Goal: Task Accomplishment & Management: Use online tool/utility

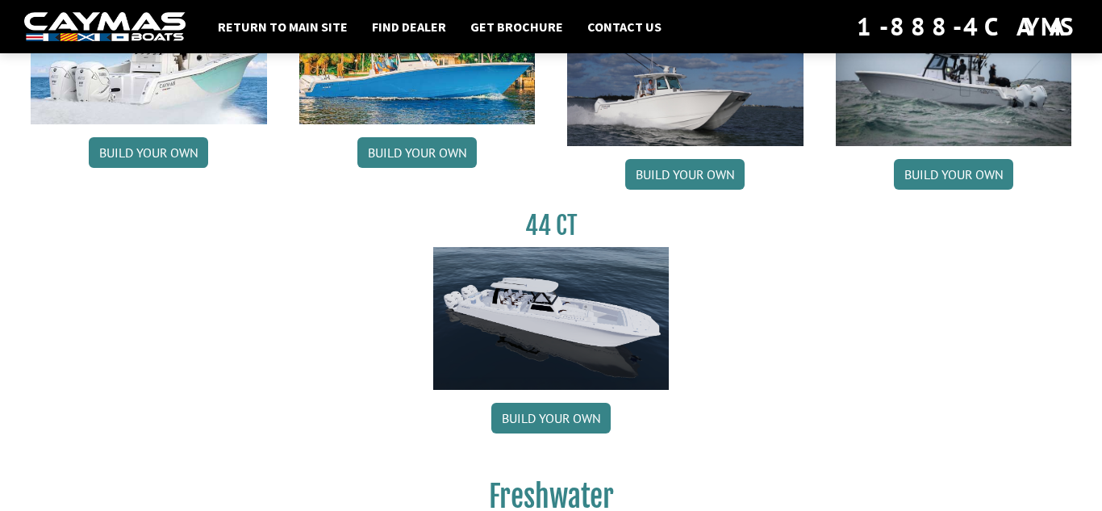
scroll to position [908, 0]
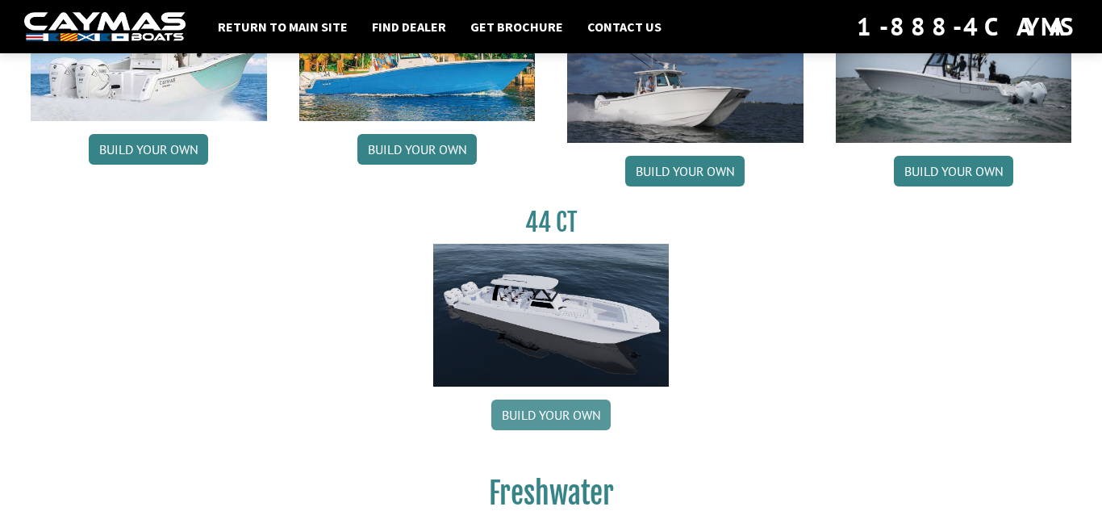
click at [536, 411] on link "Build your own" at bounding box center [550, 414] width 119 height 31
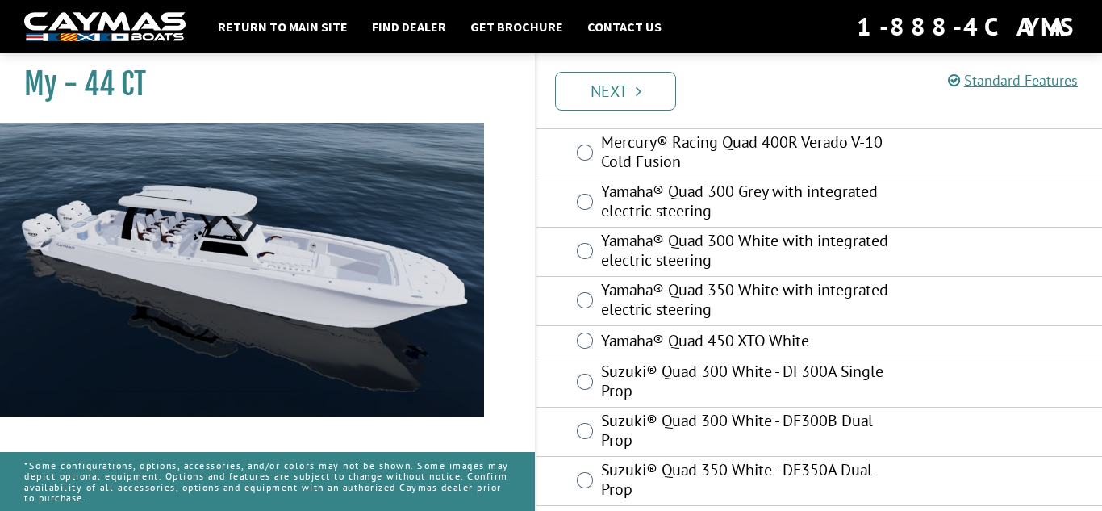
scroll to position [350, 0]
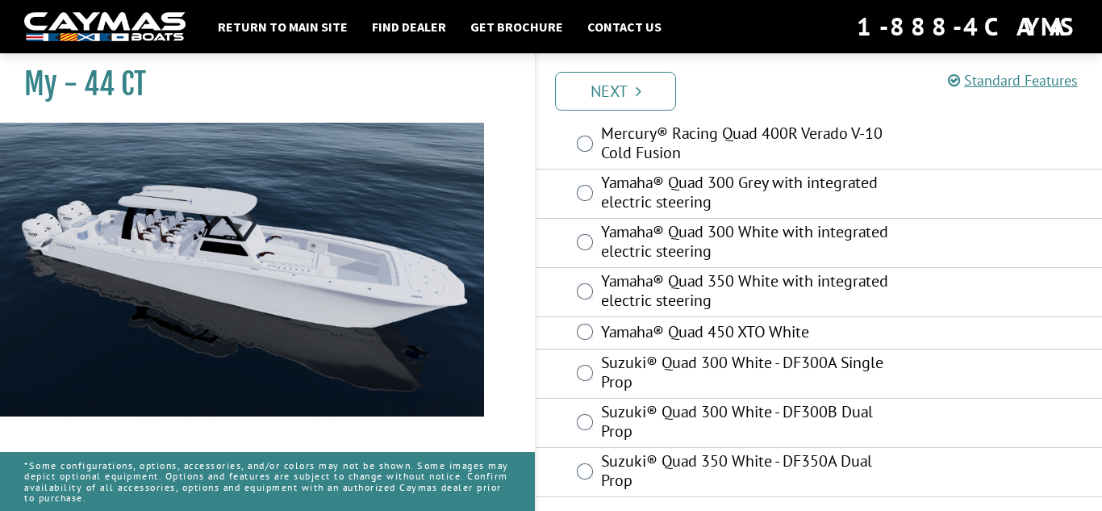
click at [636, 287] on label "Yamaha® Quad 350 White with integrated electric steering" at bounding box center [751, 292] width 301 height 43
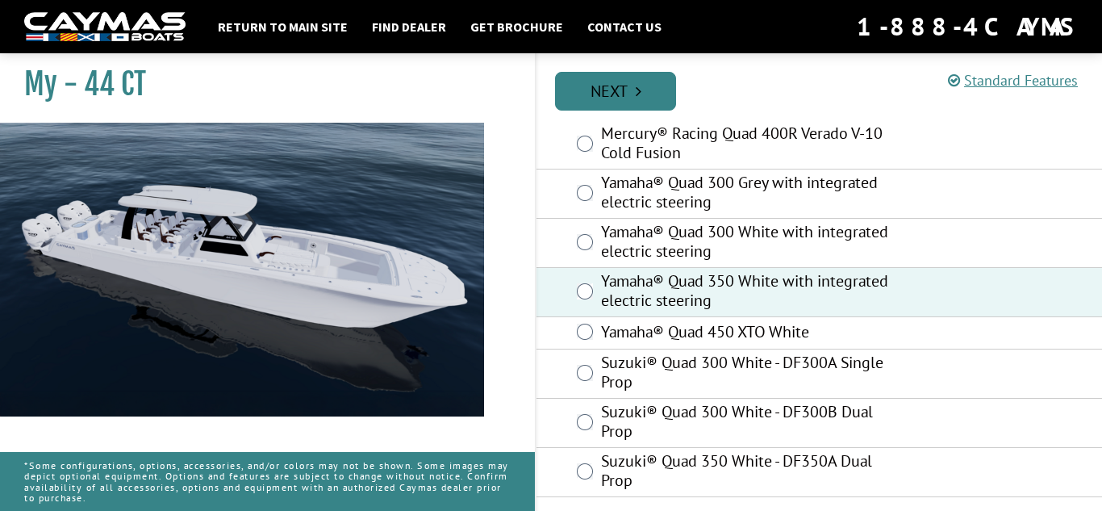
click at [611, 94] on link "Next" at bounding box center [615, 91] width 121 height 39
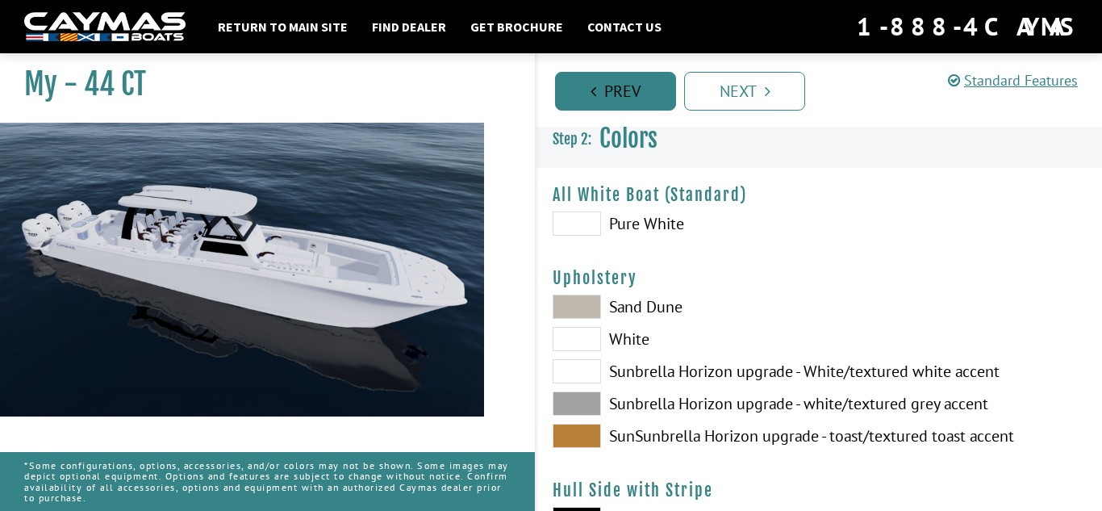
scroll to position [0, 0]
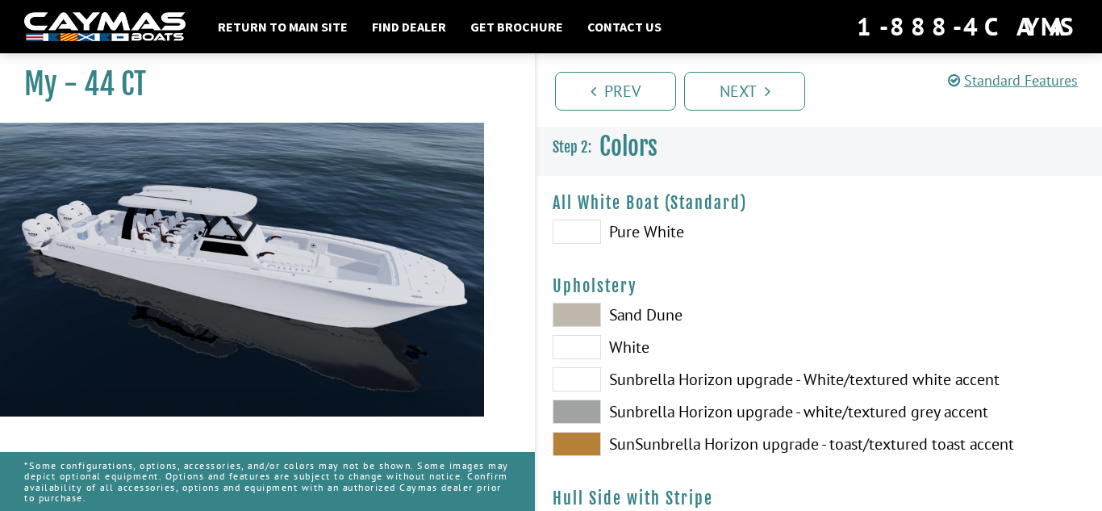
click at [578, 347] on span at bounding box center [576, 347] width 48 height 24
click at [573, 310] on span at bounding box center [576, 314] width 48 height 24
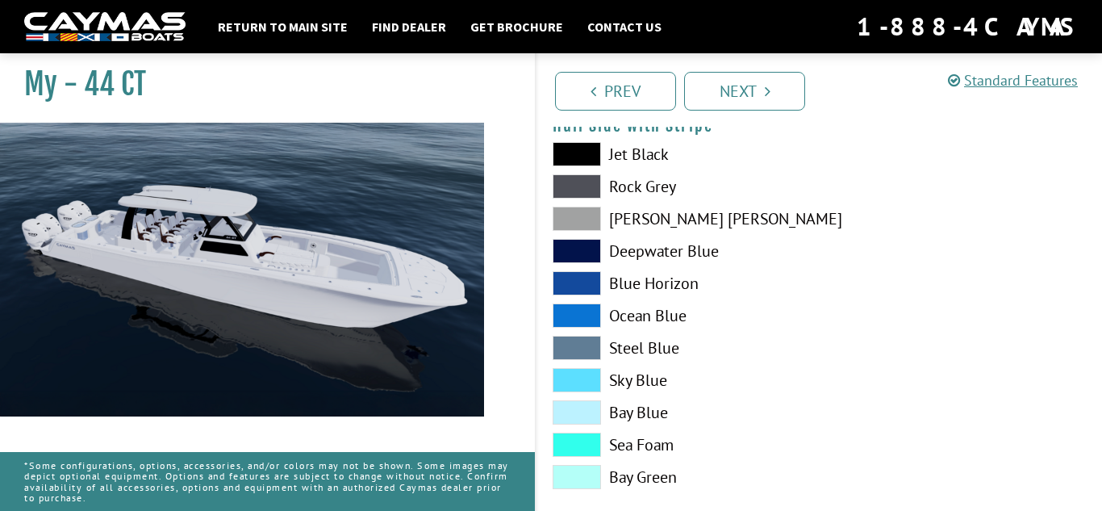
scroll to position [369, 0]
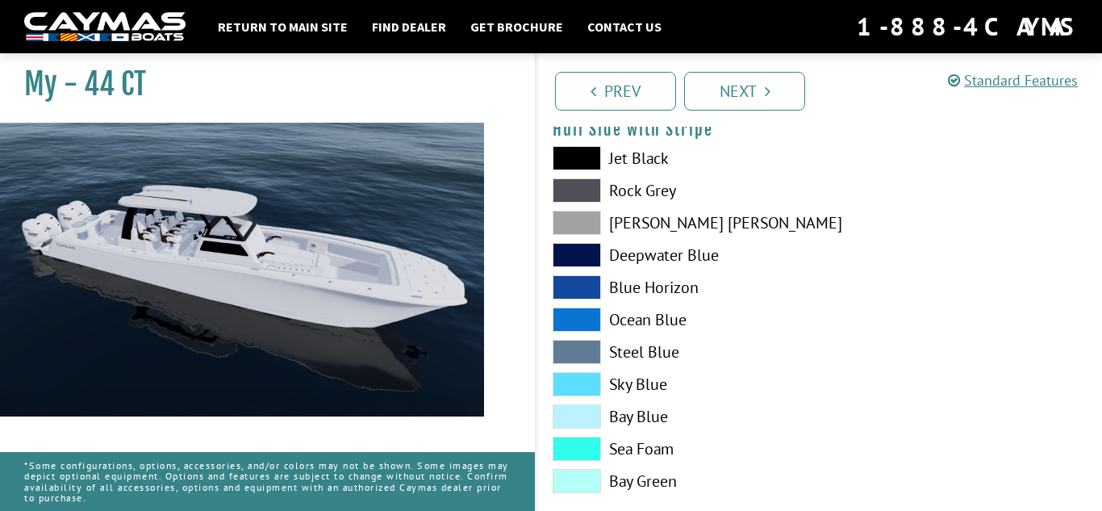
click at [562, 225] on span at bounding box center [576, 222] width 48 height 24
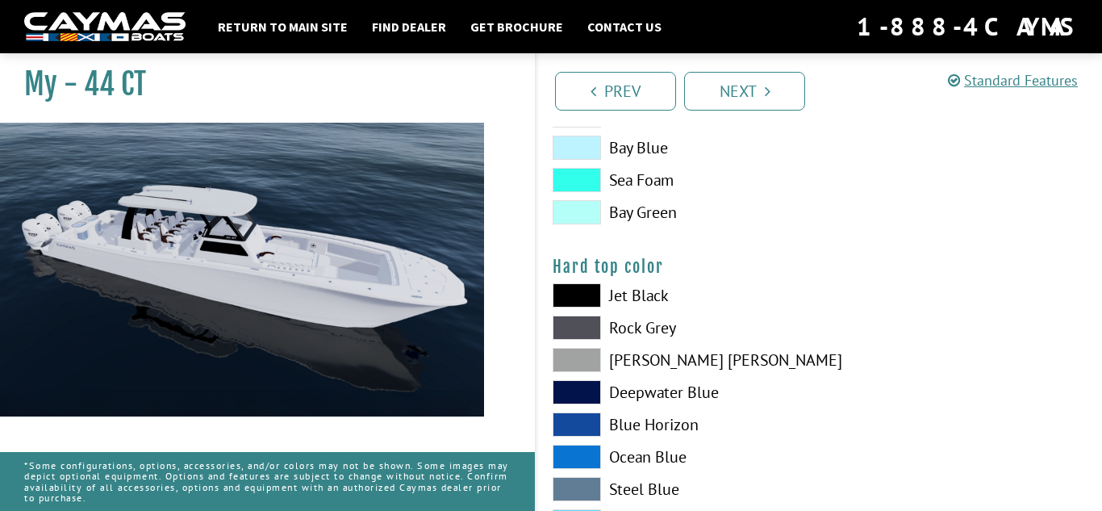
scroll to position [1460, 0]
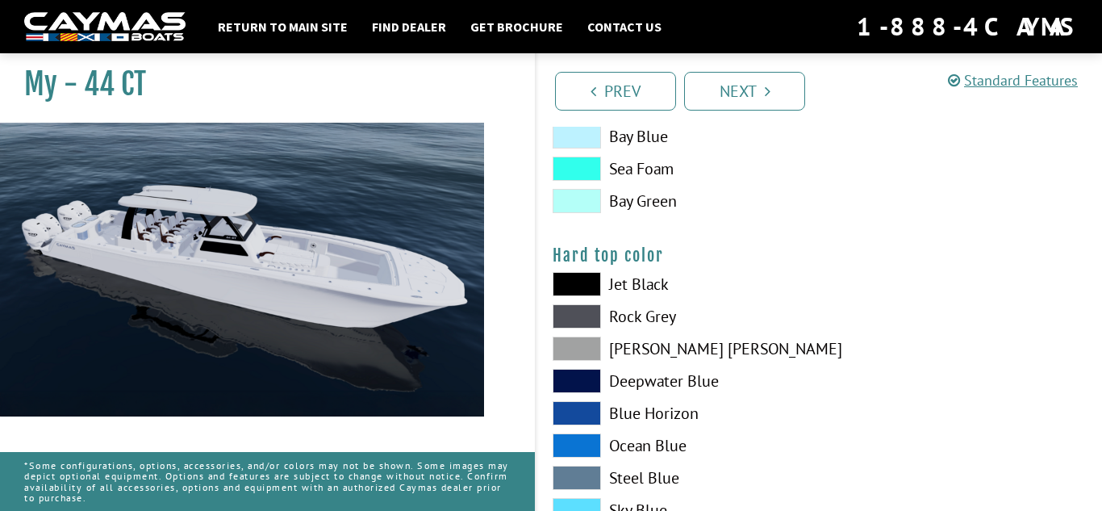
click at [569, 279] on span at bounding box center [576, 284] width 48 height 24
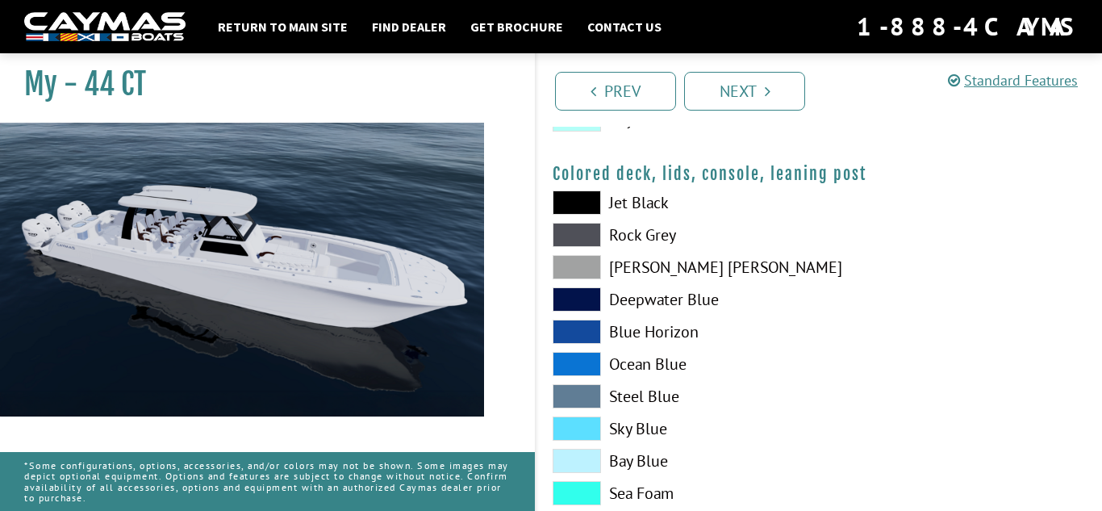
scroll to position [1944, 0]
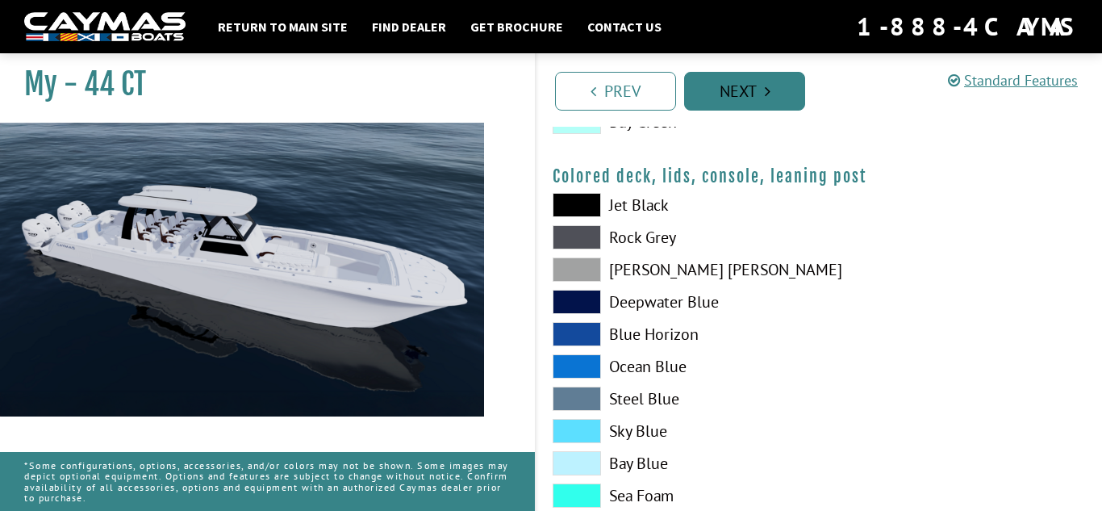
click at [752, 98] on link "Next" at bounding box center [744, 91] width 121 height 39
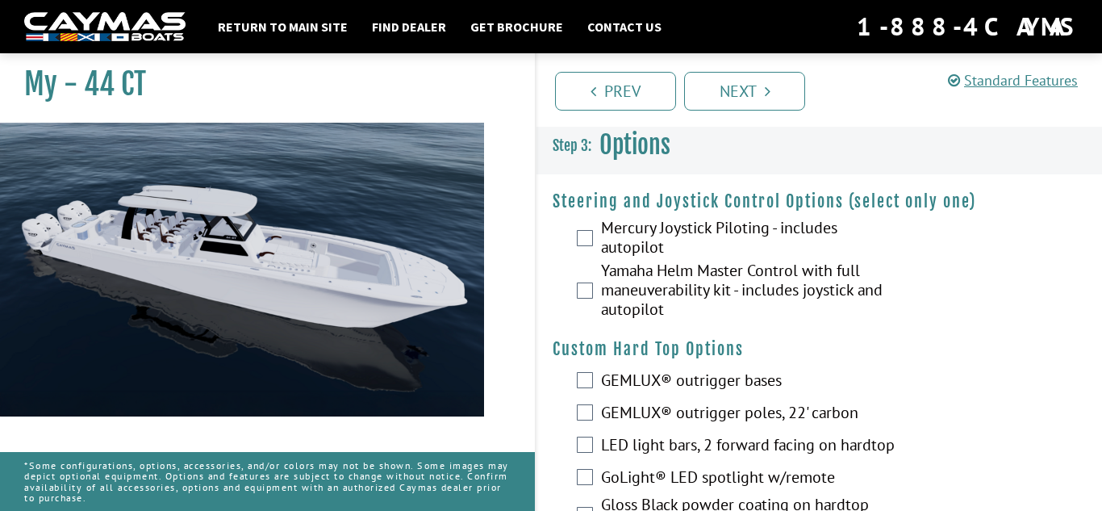
scroll to position [0, 0]
click at [815, 281] on label "Yamaha Helm Master Control with full maneuverability kit - includes joystick an…" at bounding box center [751, 292] width 301 height 62
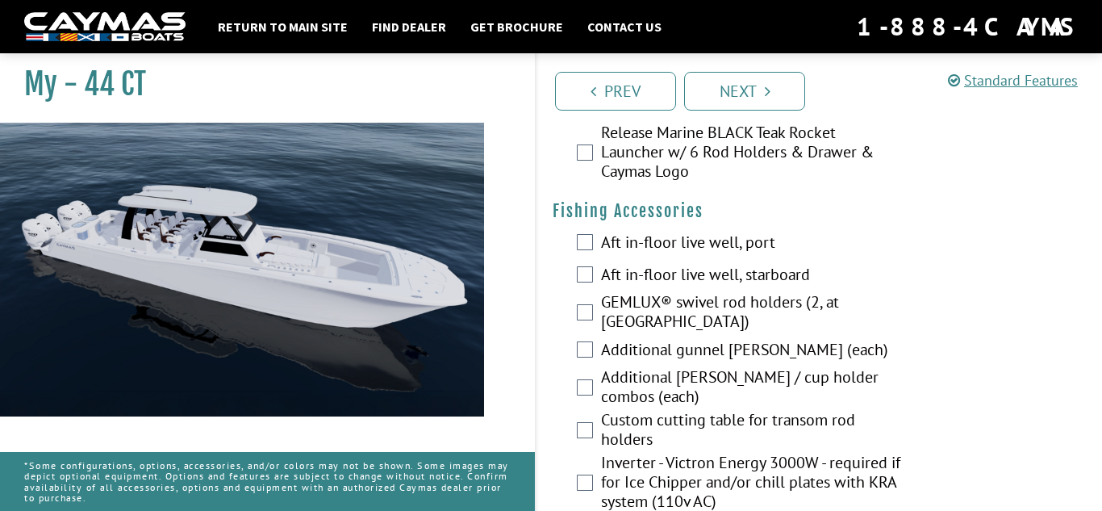
scroll to position [1997, 0]
click at [711, 231] on label "Aft in-floor live well, port" at bounding box center [751, 242] width 301 height 23
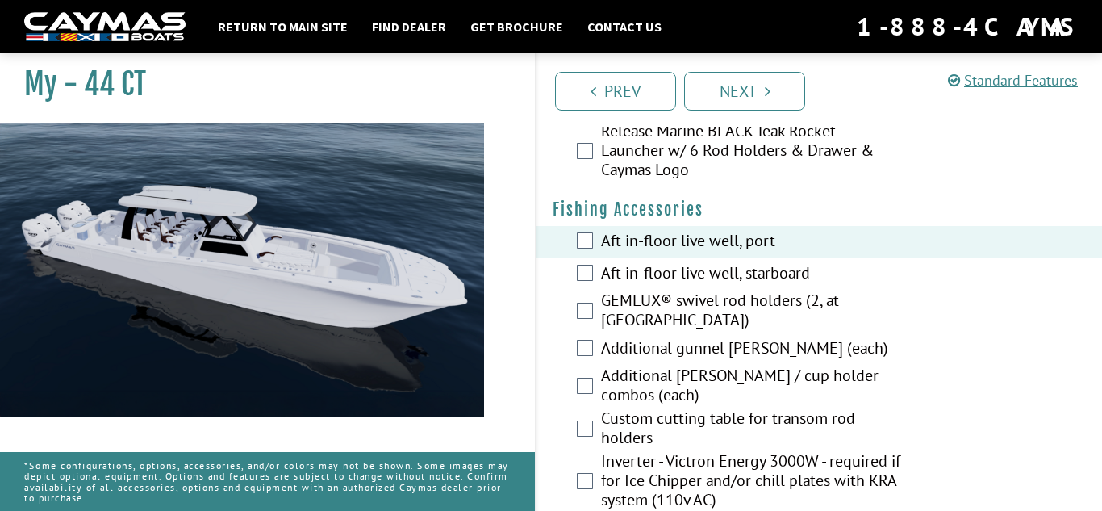
click at [701, 263] on label "Aft in-floor live well, starboard" at bounding box center [751, 274] width 301 height 23
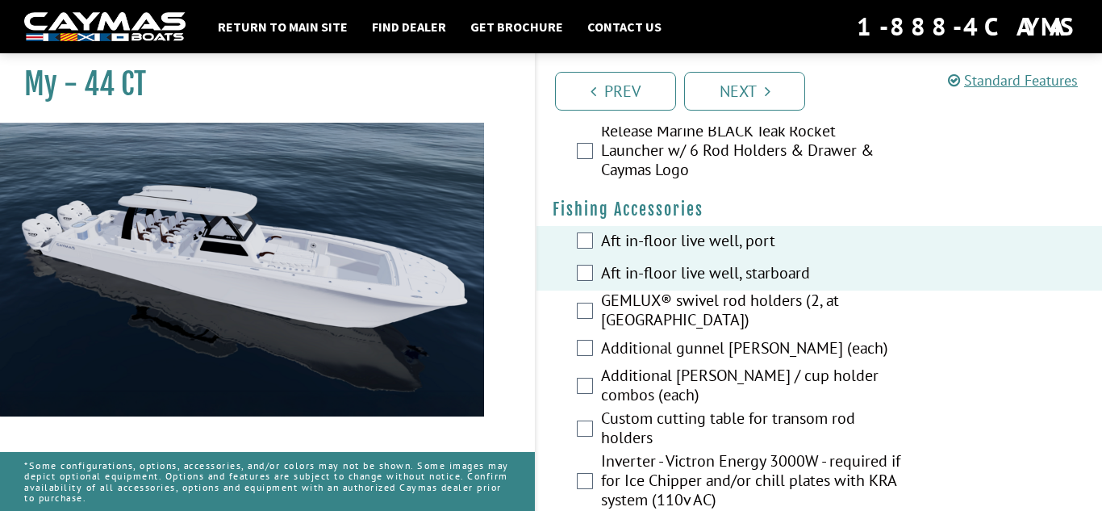
click at [726, 290] on label "GEMLUX® swivel rod holders (2, at [GEOGRAPHIC_DATA])" at bounding box center [751, 311] width 301 height 43
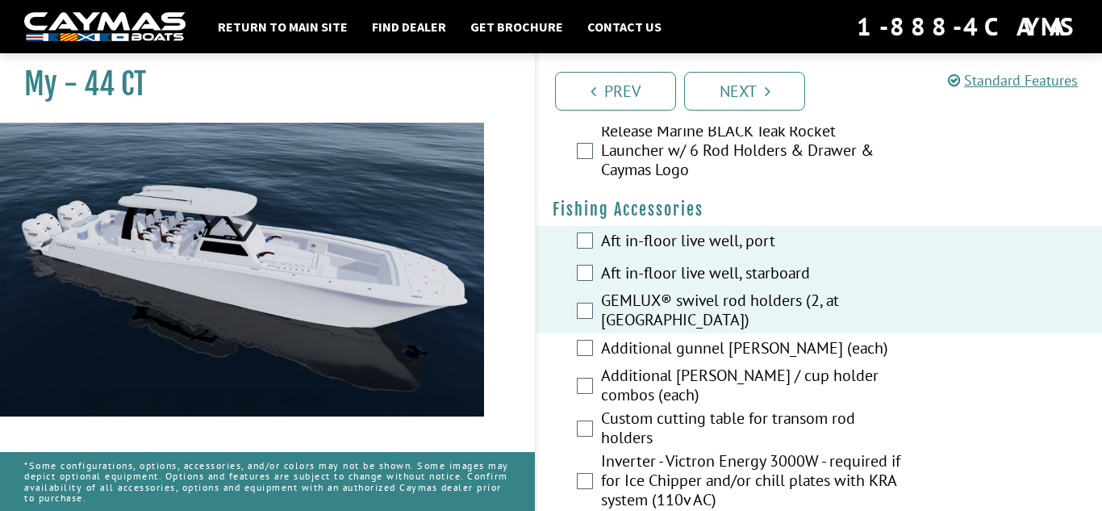
click at [719, 338] on label "Additional gunnel [PERSON_NAME] (each)" at bounding box center [751, 349] width 301 height 23
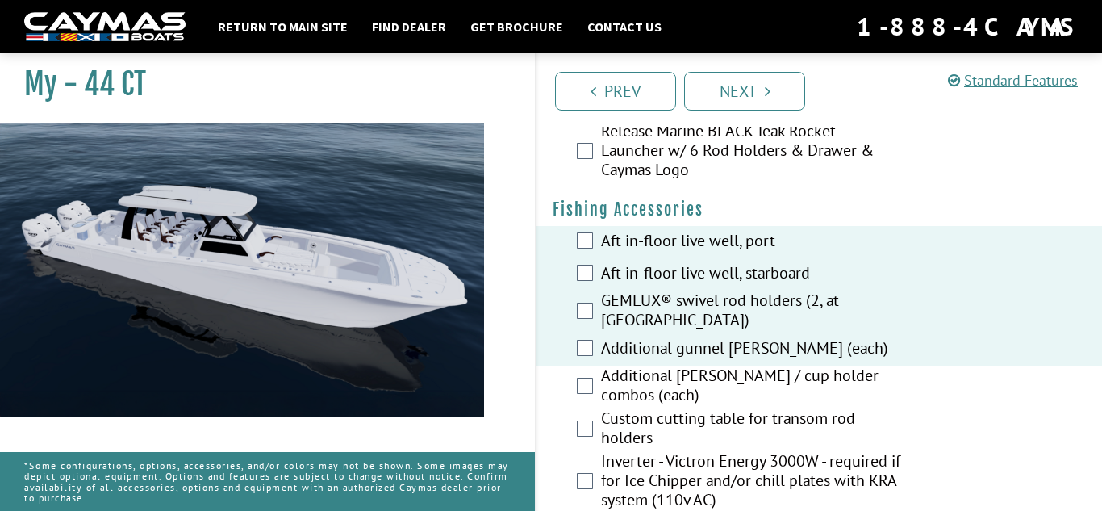
click at [715, 365] on label "Additional [PERSON_NAME] / cup holder combos (each)" at bounding box center [751, 386] width 301 height 43
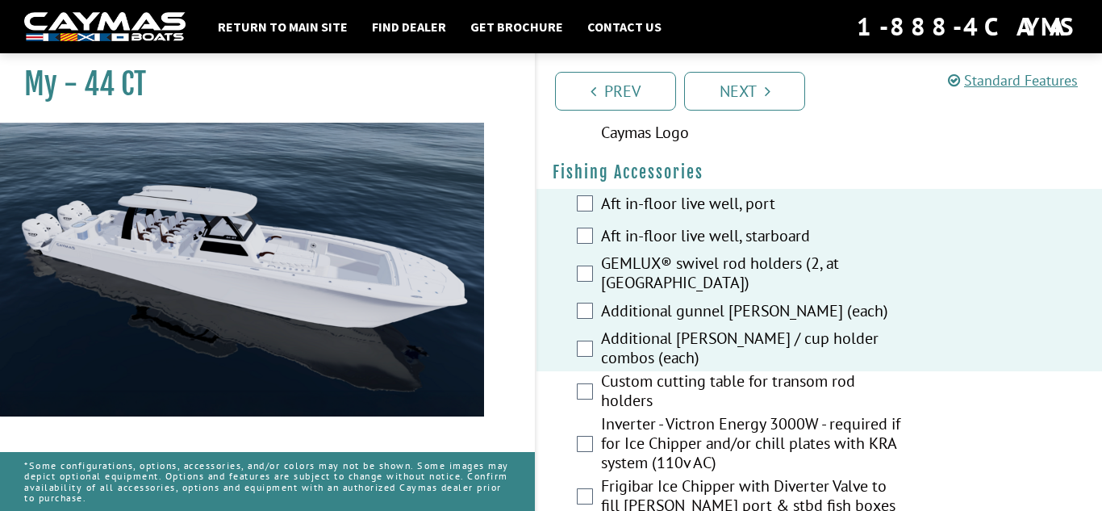
scroll to position [2036, 0]
click at [708, 373] on label "Custom cutting table for transom rod holders" at bounding box center [751, 390] width 301 height 43
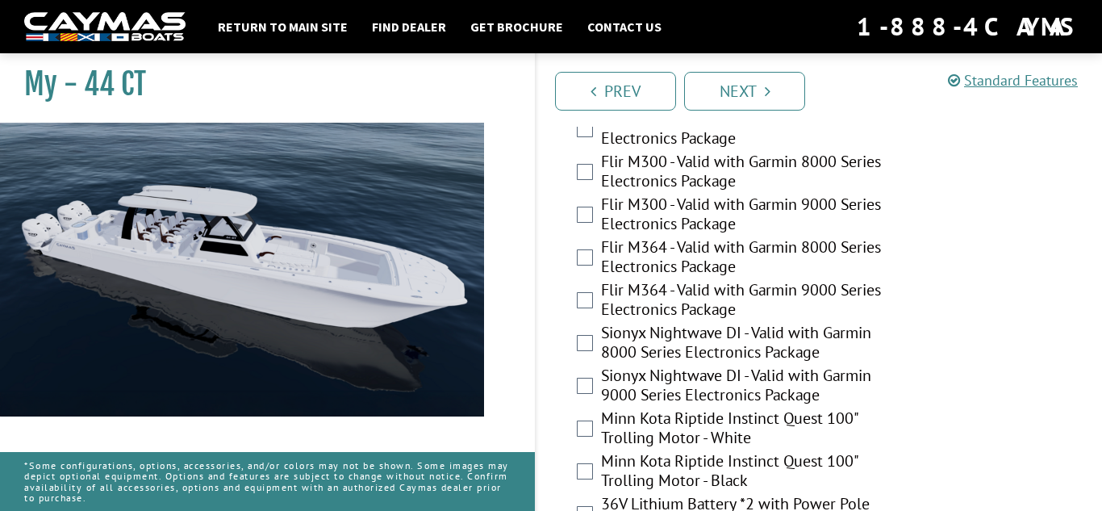
scroll to position [4103, 0]
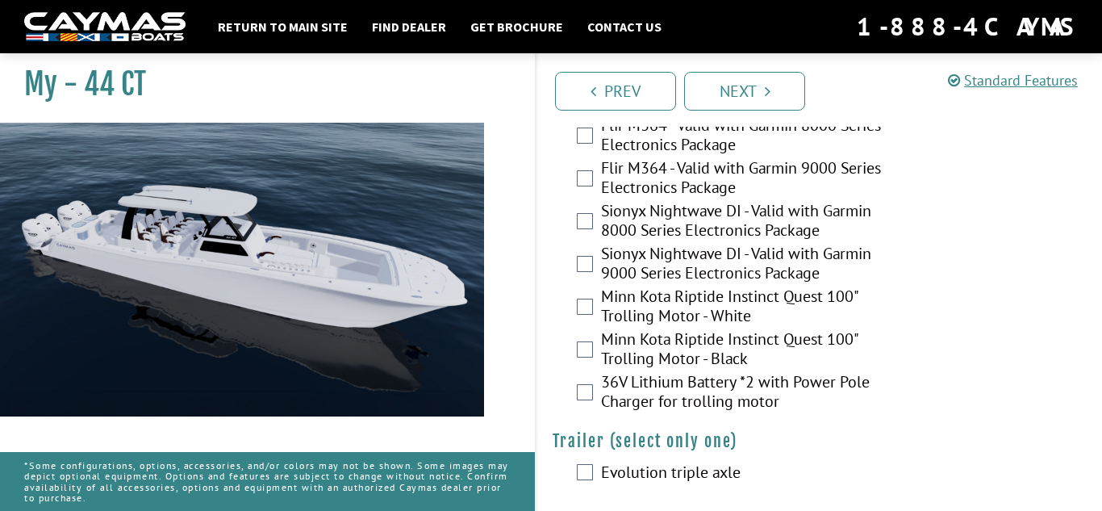
click at [715, 462] on label "Evolution triple axle" at bounding box center [751, 473] width 301 height 23
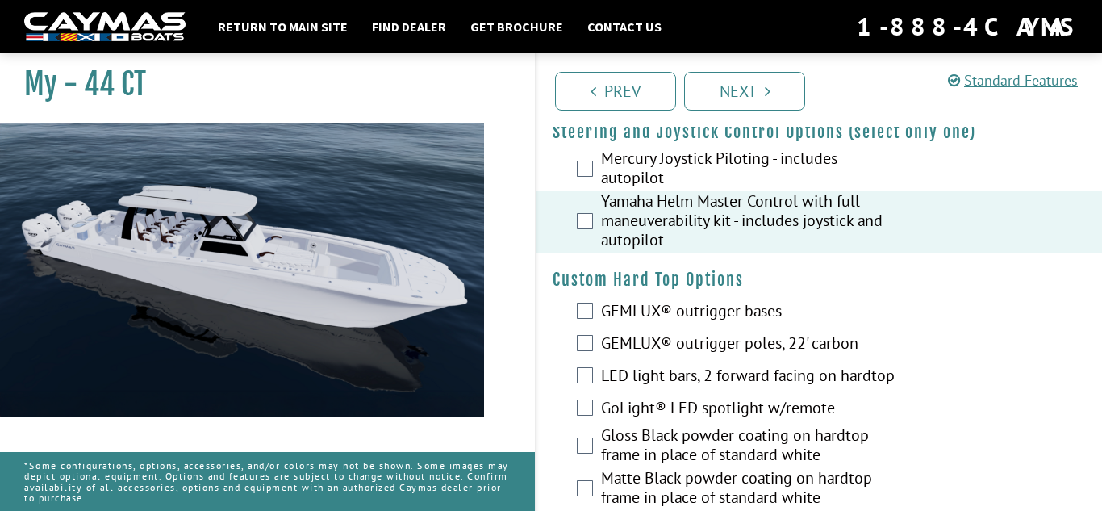
scroll to position [76, 0]
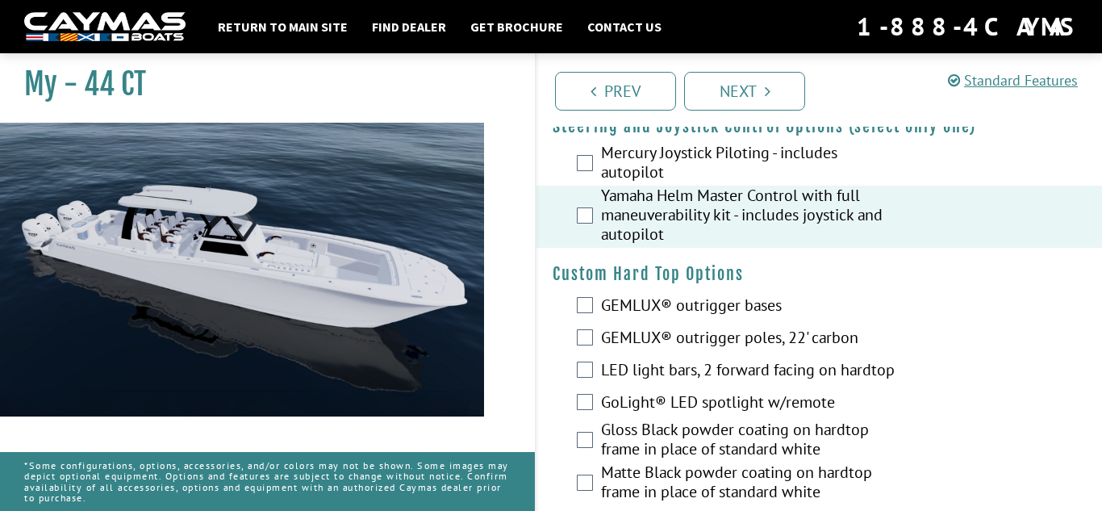
click at [829, 332] on label "GEMLUX® outrigger poles, 22' carbon" at bounding box center [751, 338] width 301 height 23
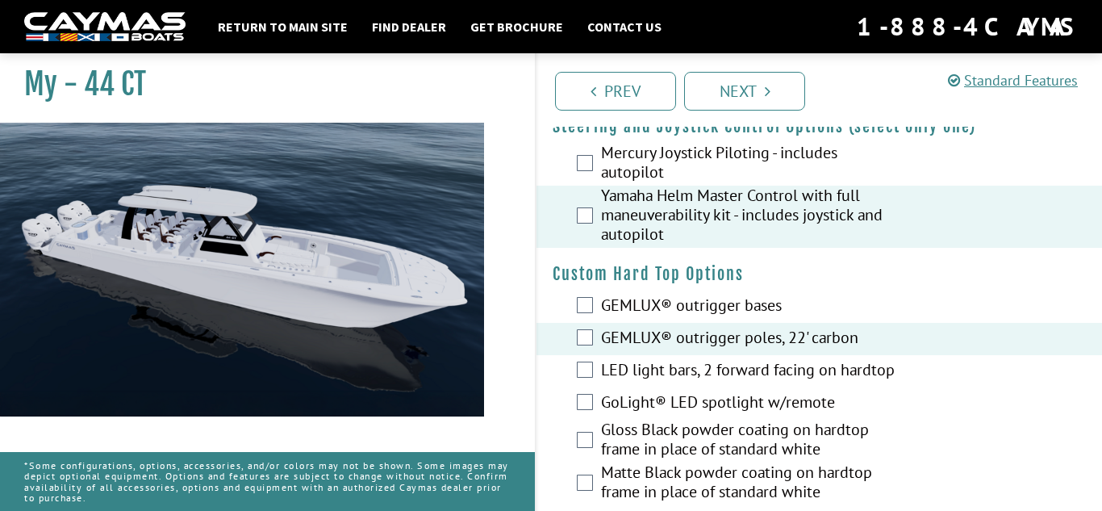
click at [817, 370] on label "LED light bars, 2 forward facing on hardtop" at bounding box center [751, 371] width 301 height 23
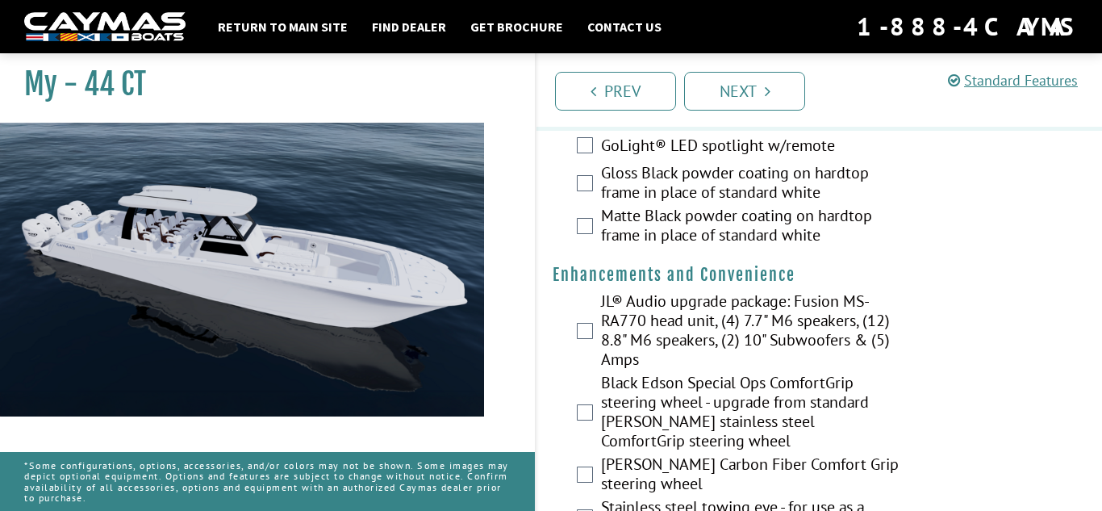
scroll to position [334, 0]
click at [837, 314] on label "JL® Audio upgrade package: Fusion MS-RA770 head unit, (4) 7.7" M6 speakers, (12…" at bounding box center [751, 330] width 301 height 81
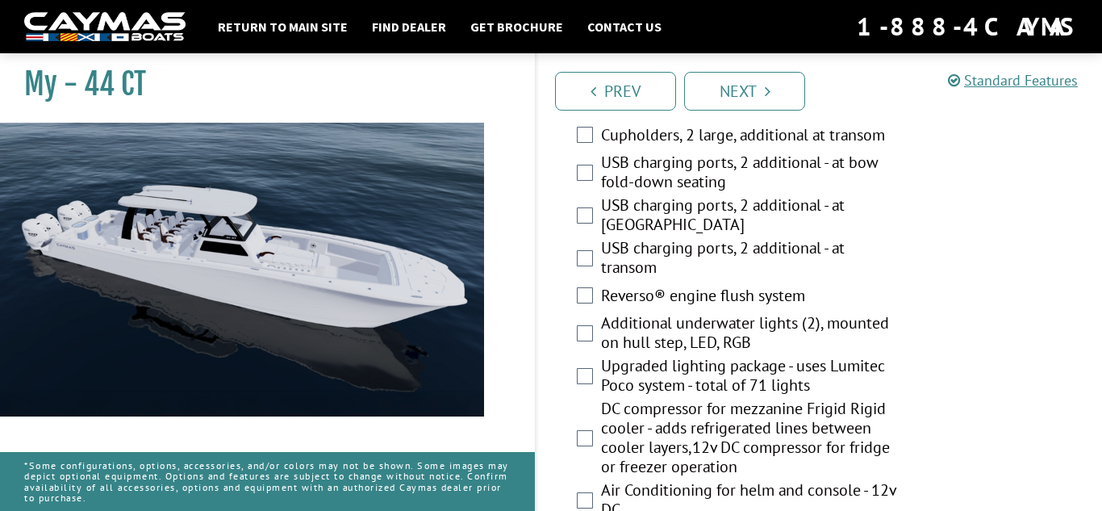
scroll to position [752, 0]
click at [825, 316] on label "Additional underwater lights (2), mounted on hull step, LED, RGB" at bounding box center [751, 333] width 301 height 43
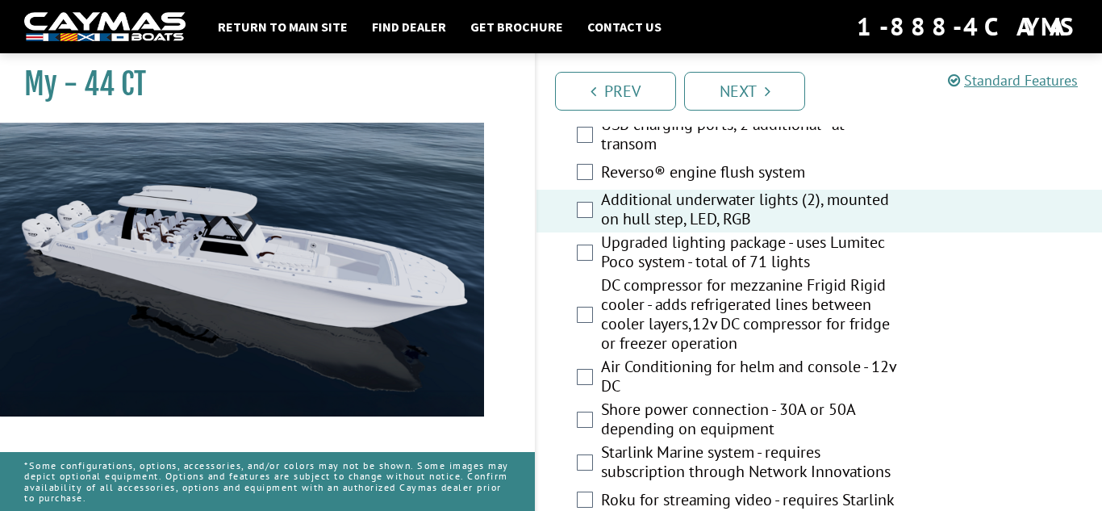
scroll to position [877, 0]
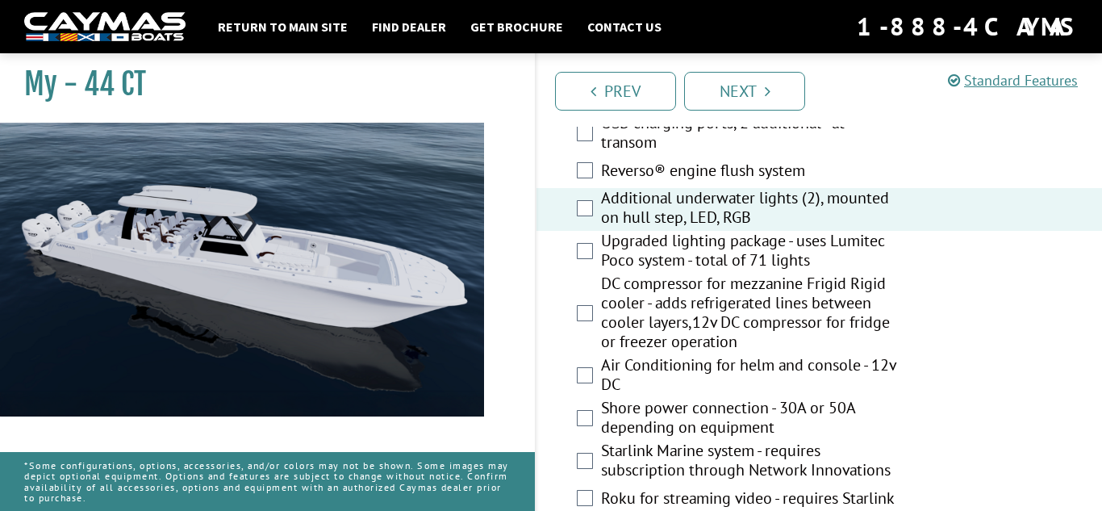
click at [812, 290] on label "DC compressor for mezzanine Frigid Rigid cooler - adds refrigerated lines betwe…" at bounding box center [751, 313] width 301 height 81
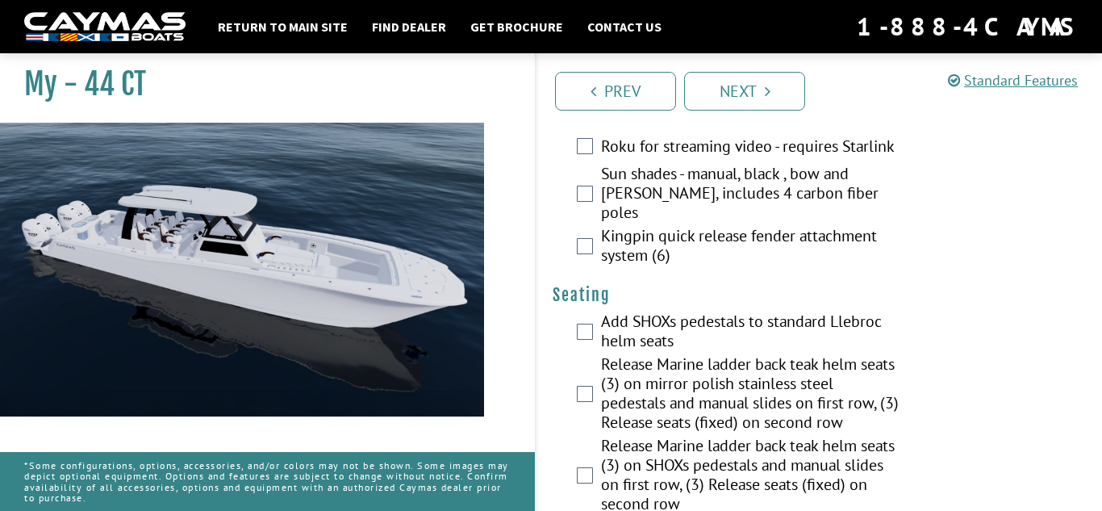
scroll to position [1229, 0]
click at [884, 353] on label "Release Marine ladder back teak helm seats (3) on mirror polish stainless steel…" at bounding box center [751, 393] width 301 height 81
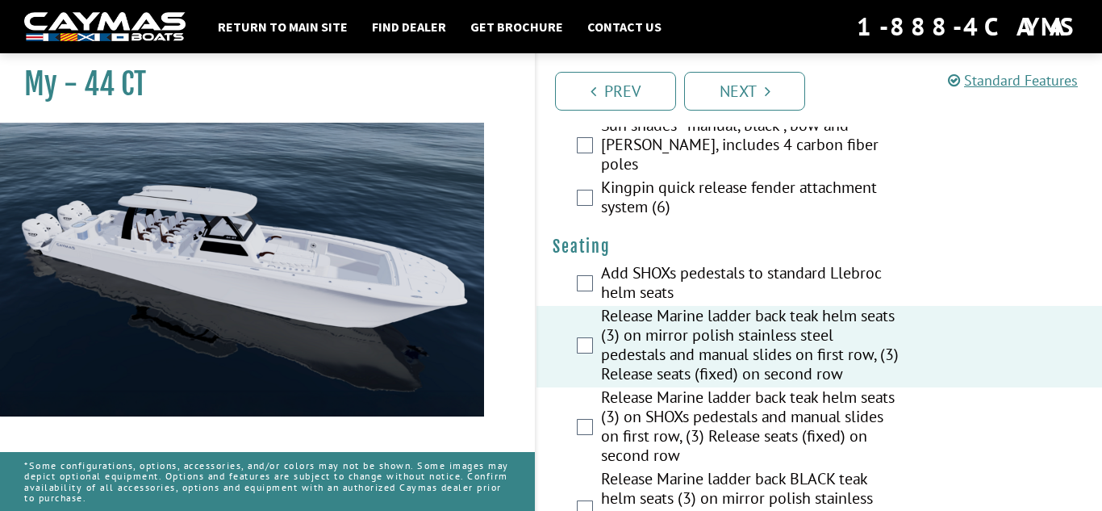
scroll to position [1279, 0]
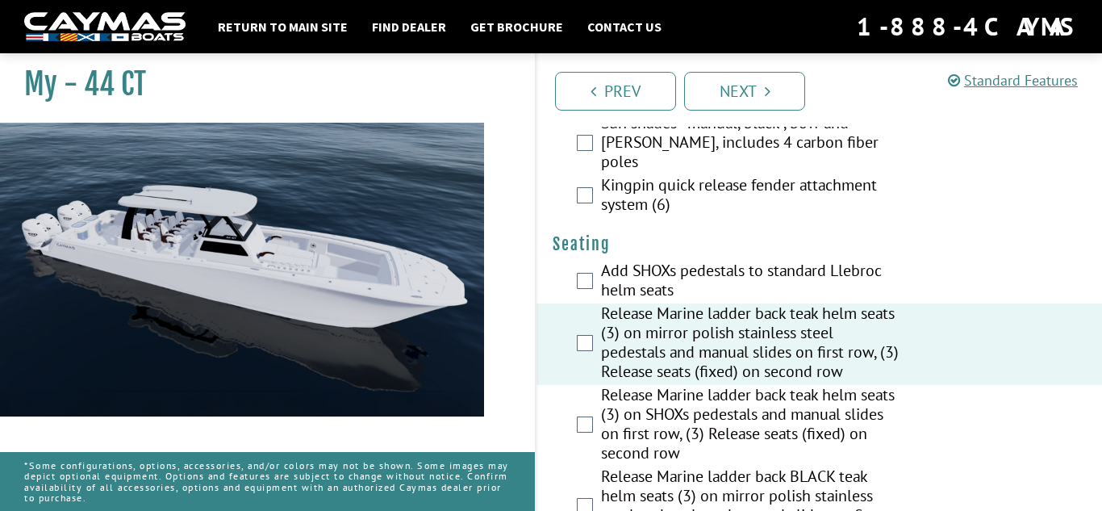
click at [792, 325] on label "Release Marine ladder back teak helm seats (3) on mirror polish stainless steel…" at bounding box center [751, 343] width 301 height 81
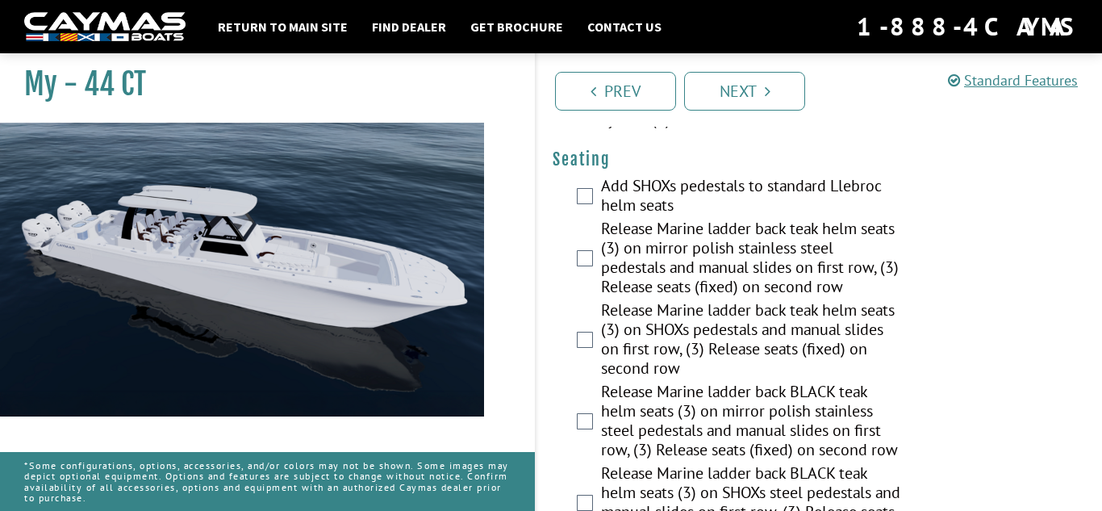
scroll to position [1365, 0]
click at [812, 469] on label "Release Marine ladder back BLACK teak helm seats (3) on SHOXs steel pedestals a…" at bounding box center [751, 502] width 301 height 81
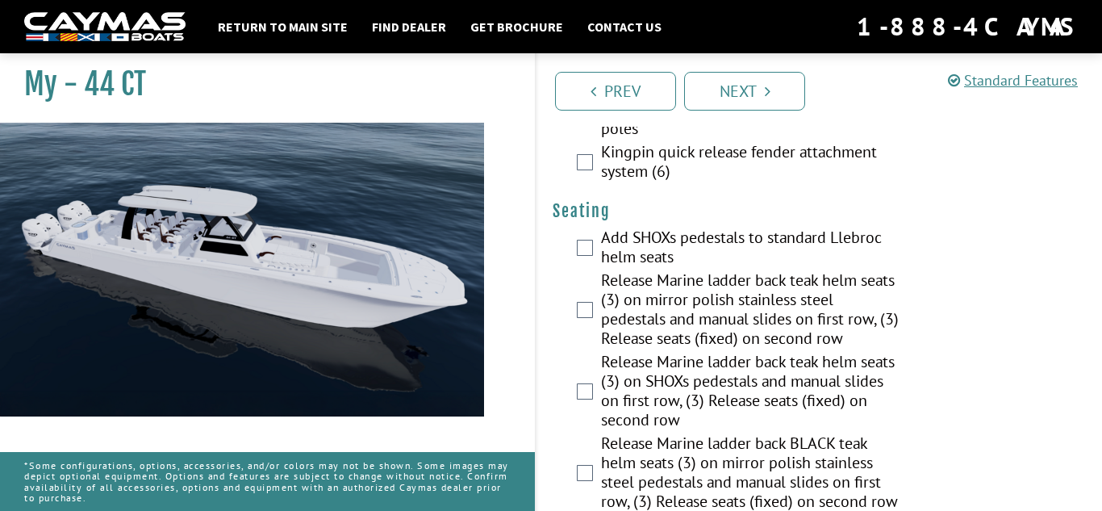
scroll to position [1306, 0]
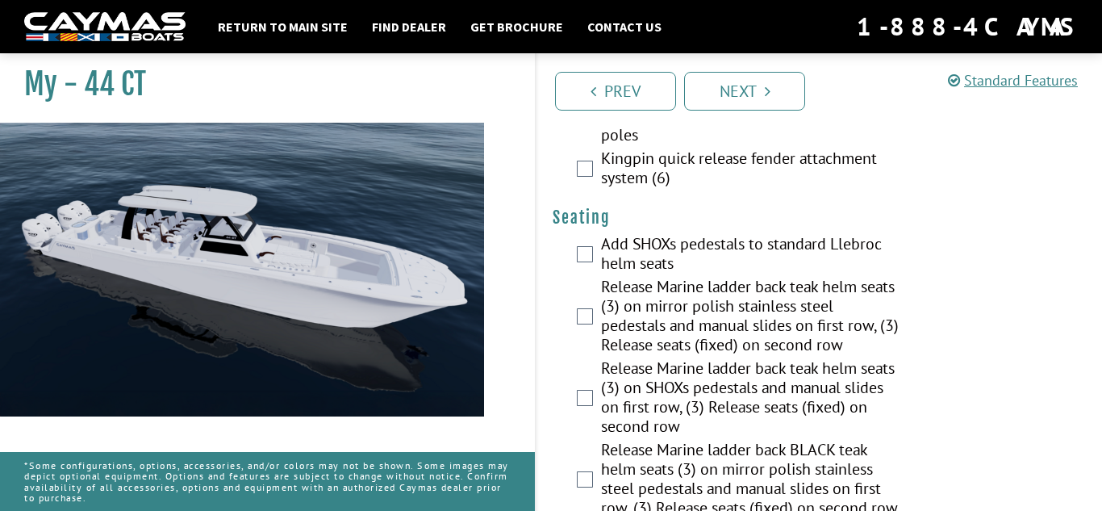
click at [748, 361] on label "Release Marine ladder back teak helm seats (3) on SHOXs pedestals and manual sl…" at bounding box center [751, 398] width 301 height 81
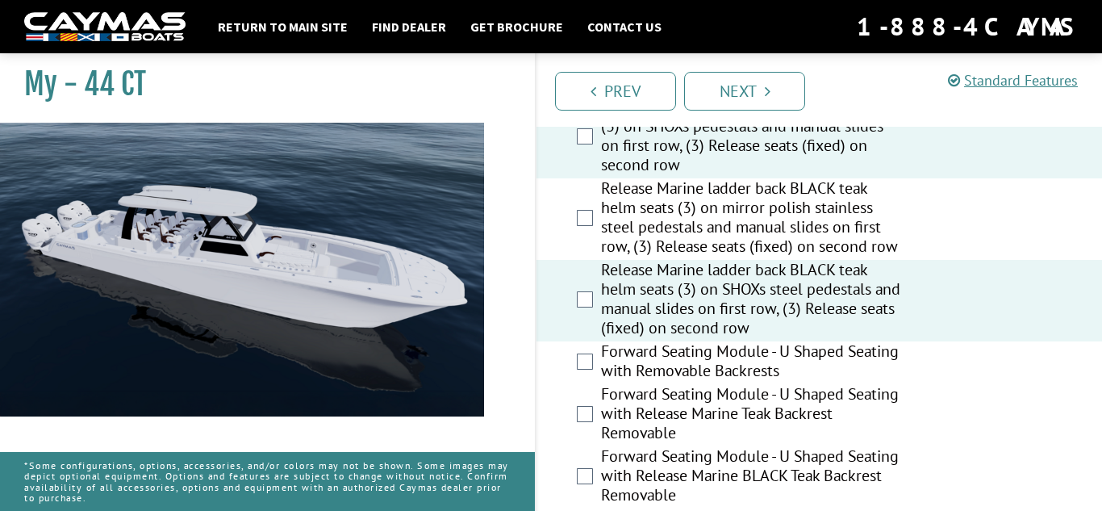
scroll to position [1569, 0]
click at [846, 287] on label "Release Marine ladder back BLACK teak helm seats (3) on SHOXs steel pedestals a…" at bounding box center [751, 298] width 301 height 81
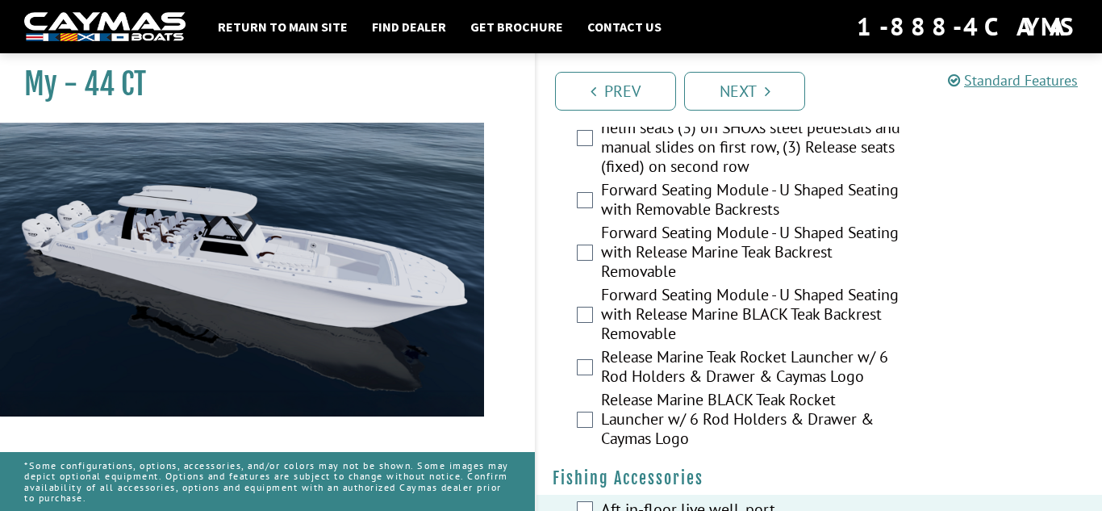
scroll to position [1732, 0]
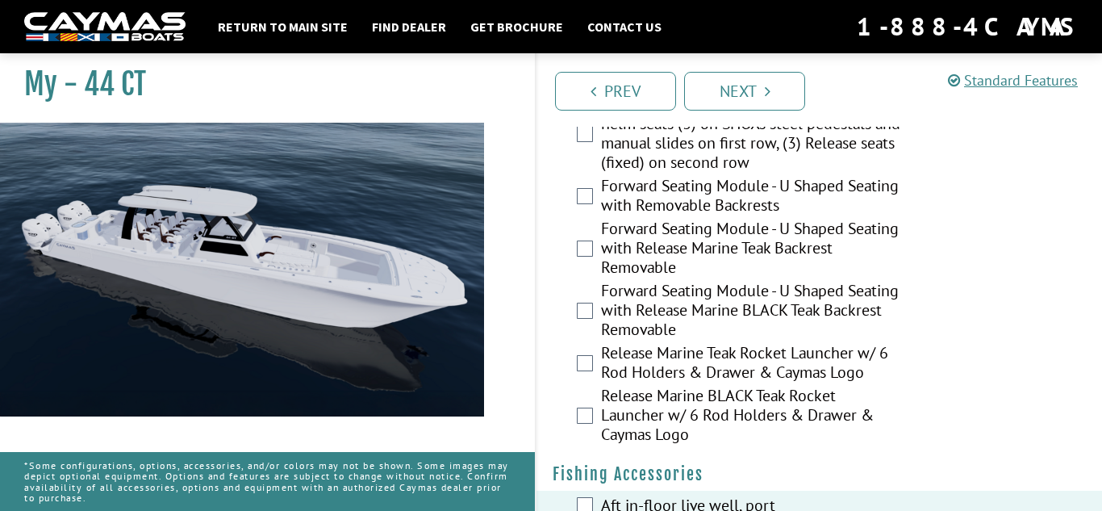
click at [832, 343] on label "Release Marine Teak Rocket Launcher w/ 6 Rod Holders & Drawer & Caymas Logo" at bounding box center [751, 364] width 301 height 43
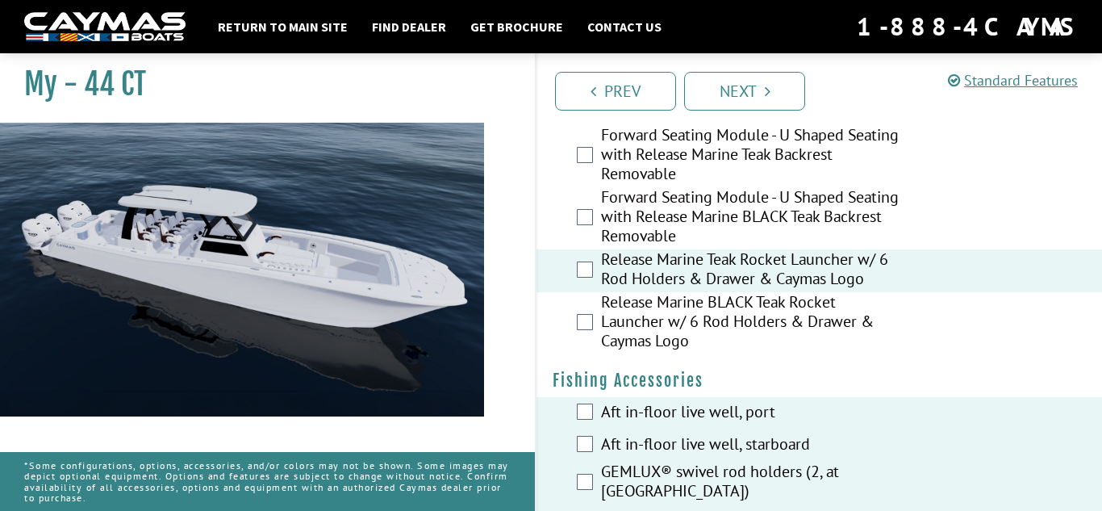
scroll to position [1828, 0]
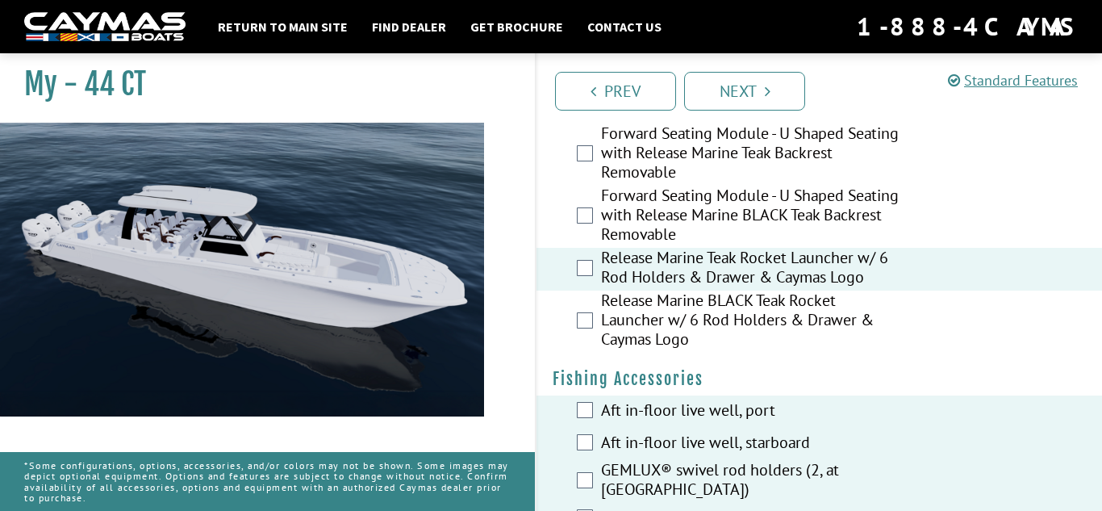
click at [840, 248] on label "Release Marine Teak Rocket Launcher w/ 6 Rod Holders & Drawer & Caymas Logo" at bounding box center [751, 269] width 301 height 43
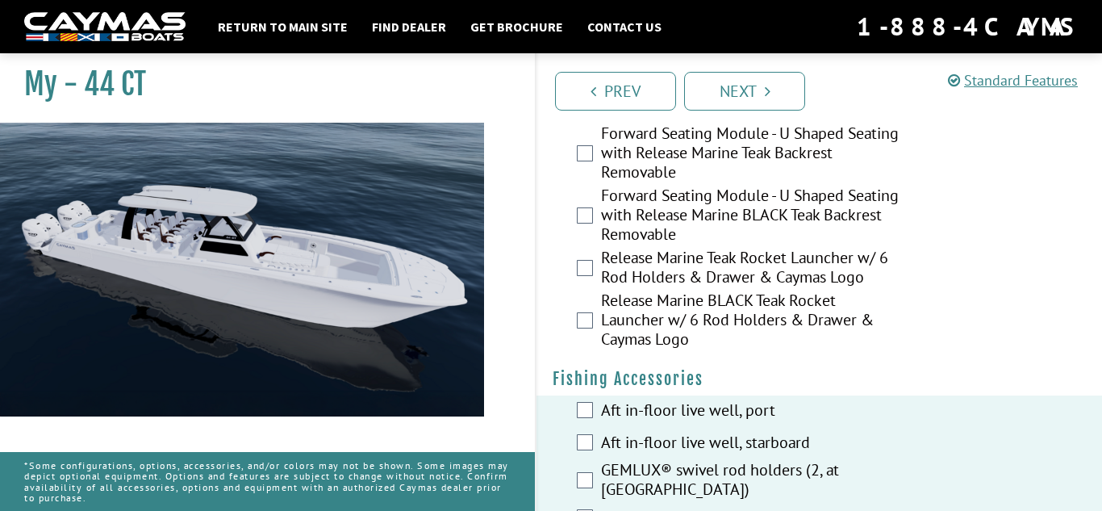
click at [823, 301] on label "Release Marine BLACK Teak Rocket Launcher w/ 6 Rod Holders & Drawer & Caymas Lo…" at bounding box center [751, 321] width 301 height 62
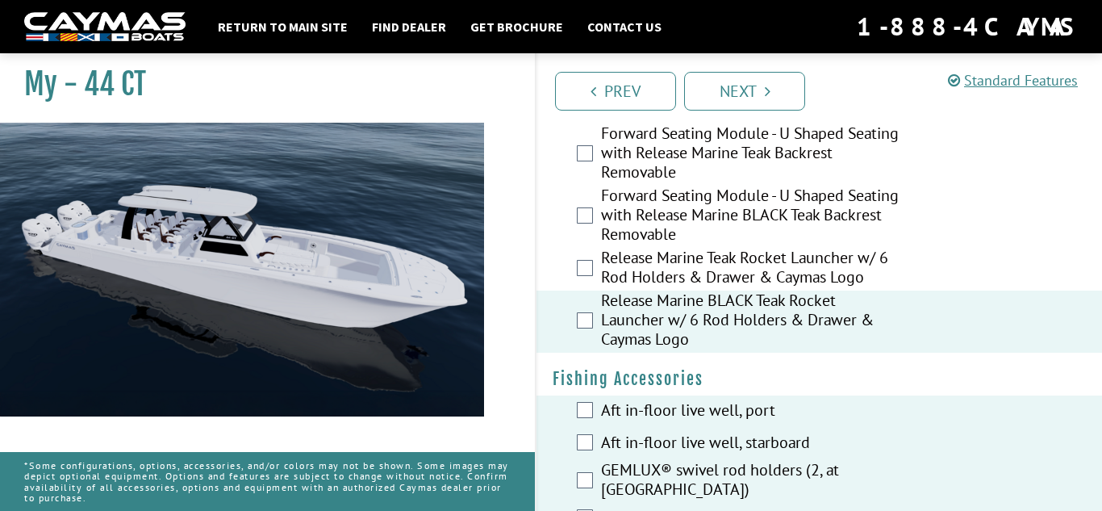
click at [828, 248] on label "Release Marine Teak Rocket Launcher w/ 6 Rod Holders & Drawer & Caymas Logo" at bounding box center [751, 269] width 301 height 43
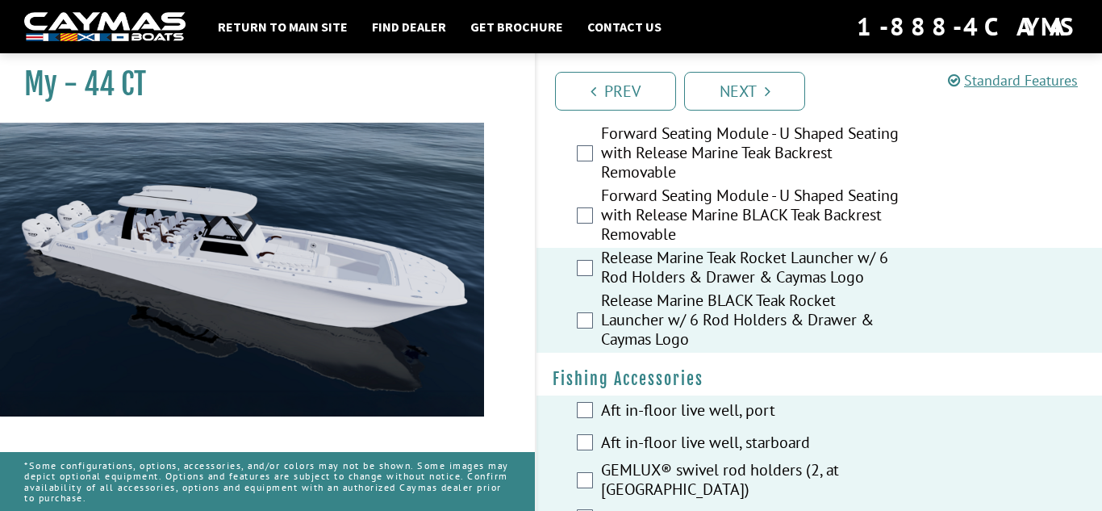
click at [818, 296] on label "Release Marine BLACK Teak Rocket Launcher w/ 6 Rod Holders & Drawer & Caymas Lo…" at bounding box center [751, 321] width 301 height 62
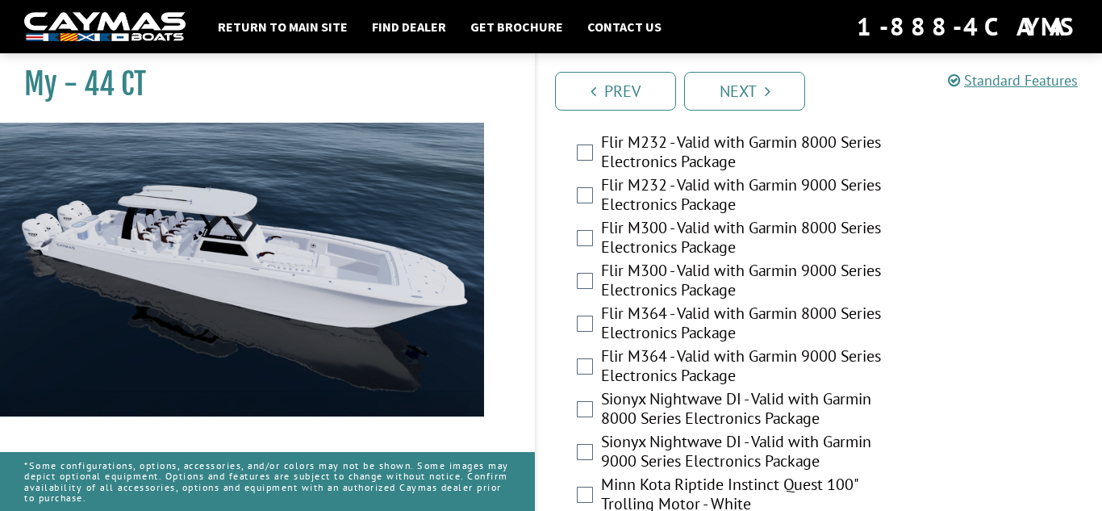
scroll to position [4103, 0]
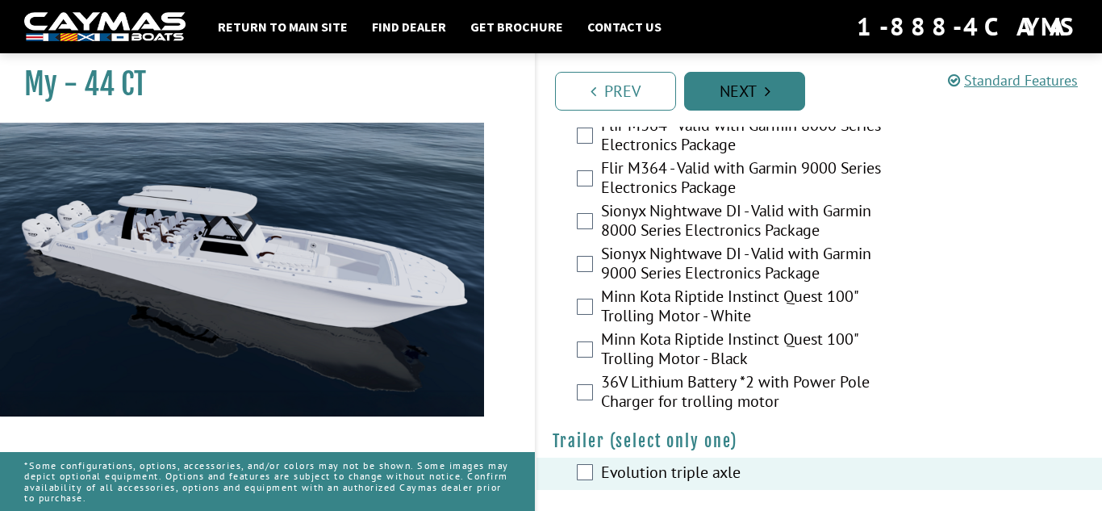
click at [783, 86] on link "Next" at bounding box center [744, 91] width 121 height 39
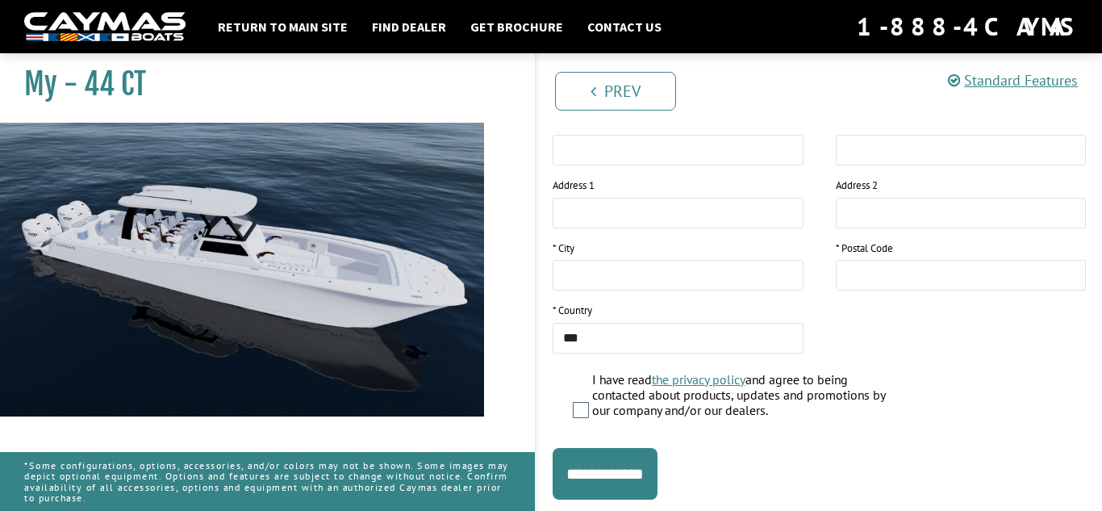
scroll to position [386, 0]
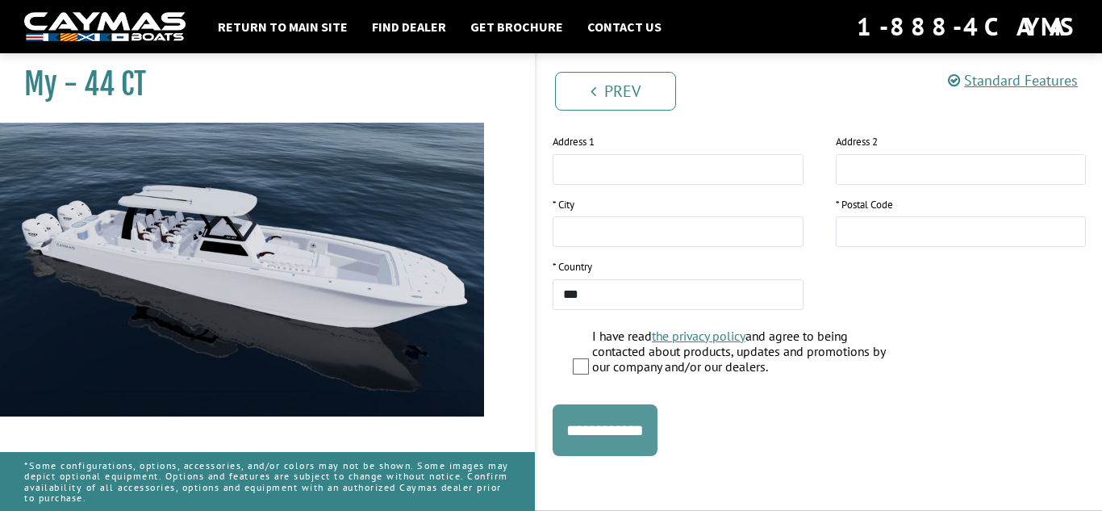
click at [657, 430] on input "**********" at bounding box center [604, 430] width 105 height 52
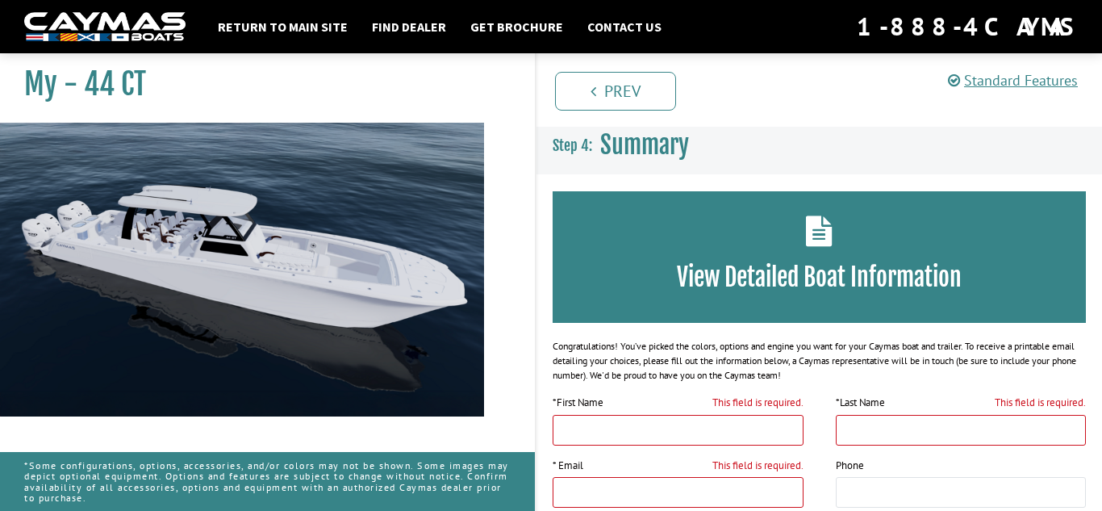
scroll to position [2, 0]
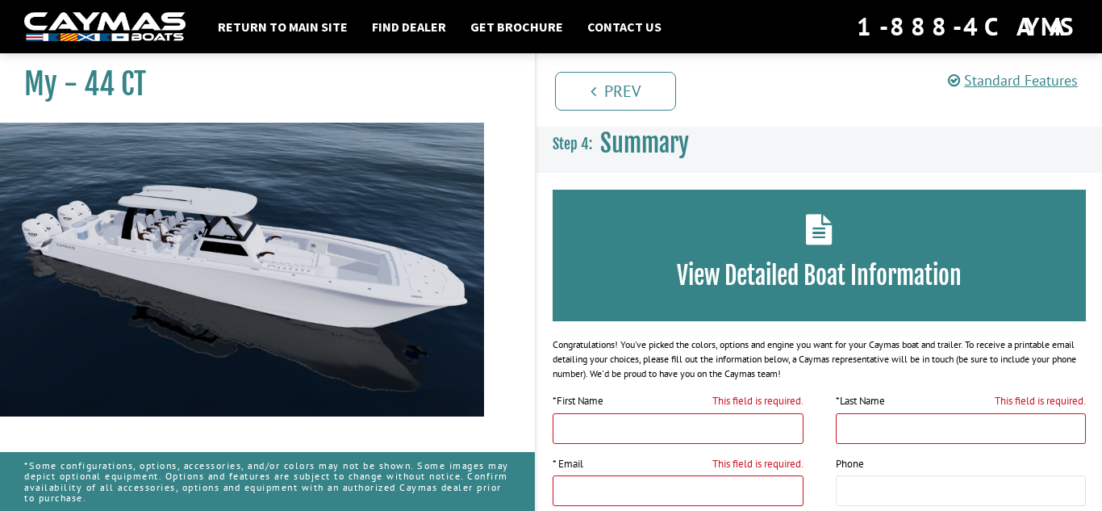
click at [797, 306] on div "View Detailed Boat Information" at bounding box center [818, 255] width 533 height 131
click at [775, 274] on h3 "View Detailed Boat Information" at bounding box center [819, 275] width 485 height 30
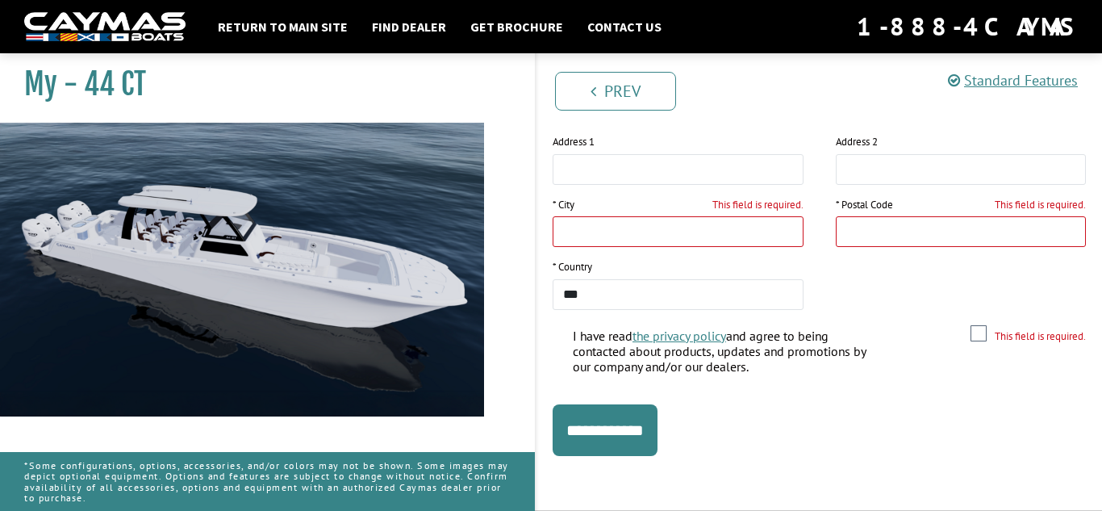
scroll to position [0, 0]
